Goal: Information Seeking & Learning: Understand process/instructions

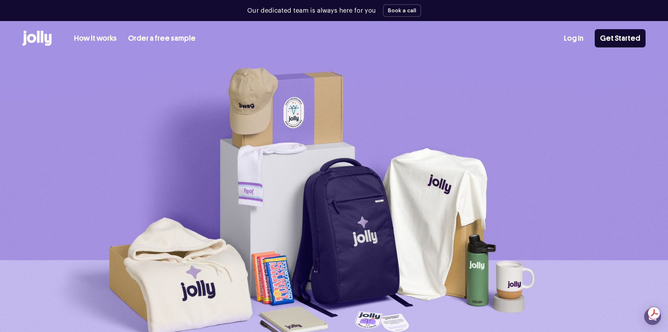
click at [173, 38] on link "Order a free sample" at bounding box center [162, 39] width 68 height 12
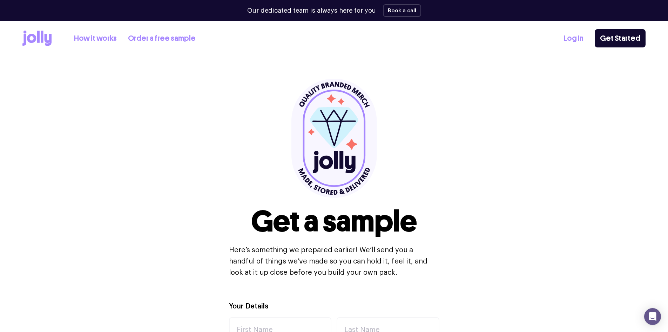
click at [101, 33] on link "How it works" at bounding box center [95, 39] width 43 height 12
